Goal: Check status: Check status

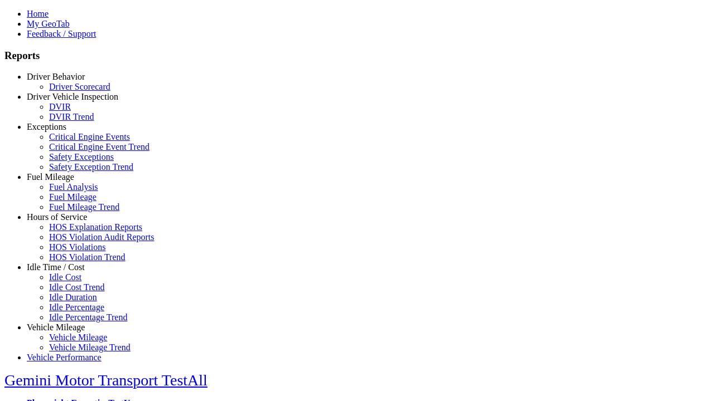
click at [64, 101] on link "Driver Vehicle Inspection" at bounding box center [72, 96] width 91 height 9
click at [72, 122] on link "DVIR Trend" at bounding box center [71, 116] width 45 height 9
type input "*********"
